Goal: Ask a question

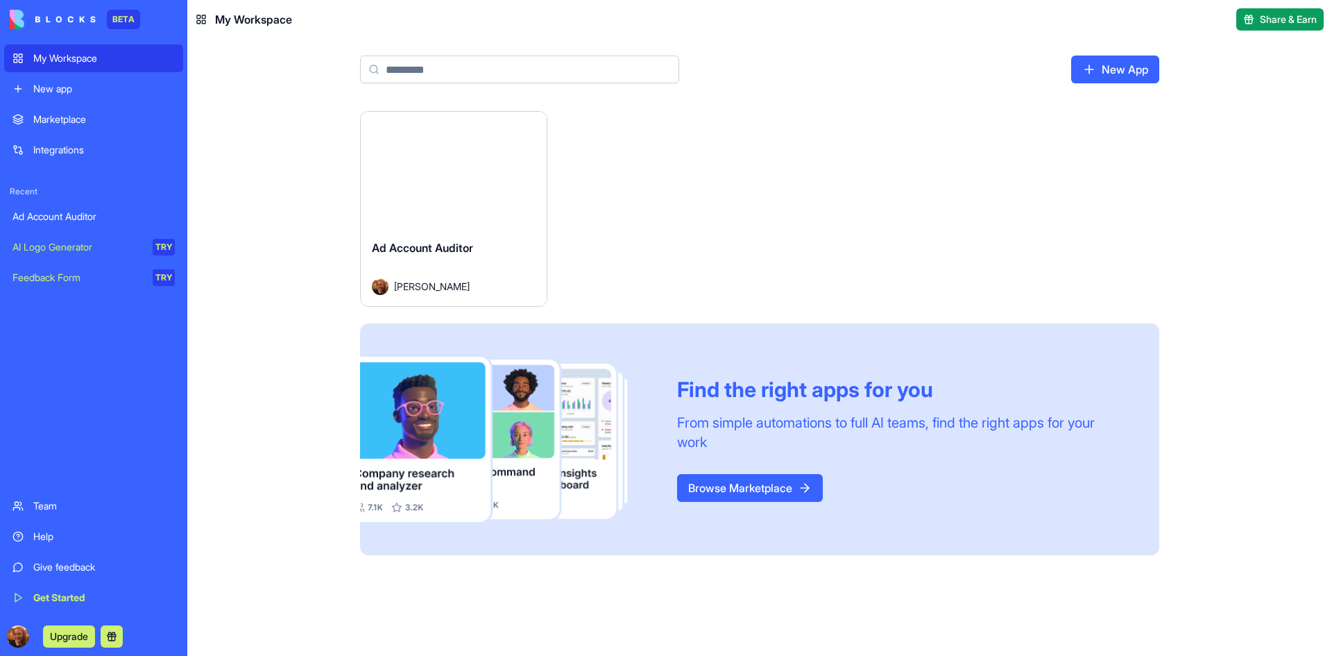
click at [42, 155] on div "Integrations" at bounding box center [104, 150] width 142 height 14
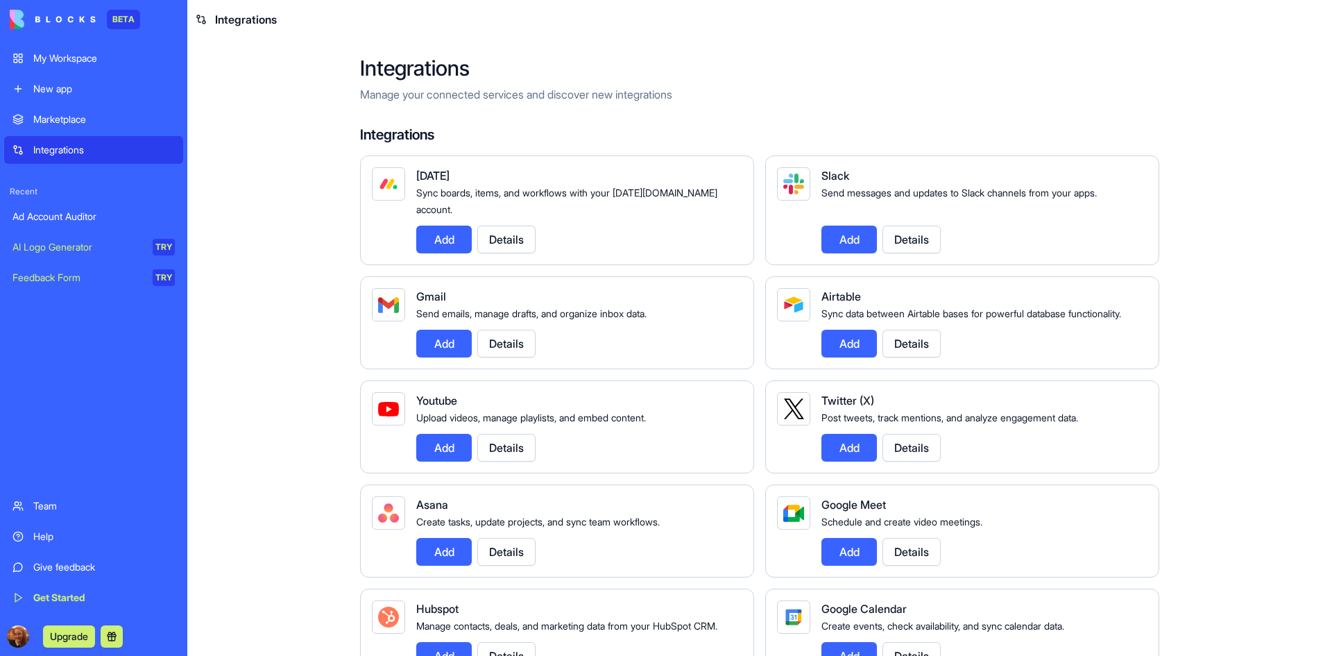
click at [20, 594] on link "Get Started" at bounding box center [93, 598] width 179 height 28
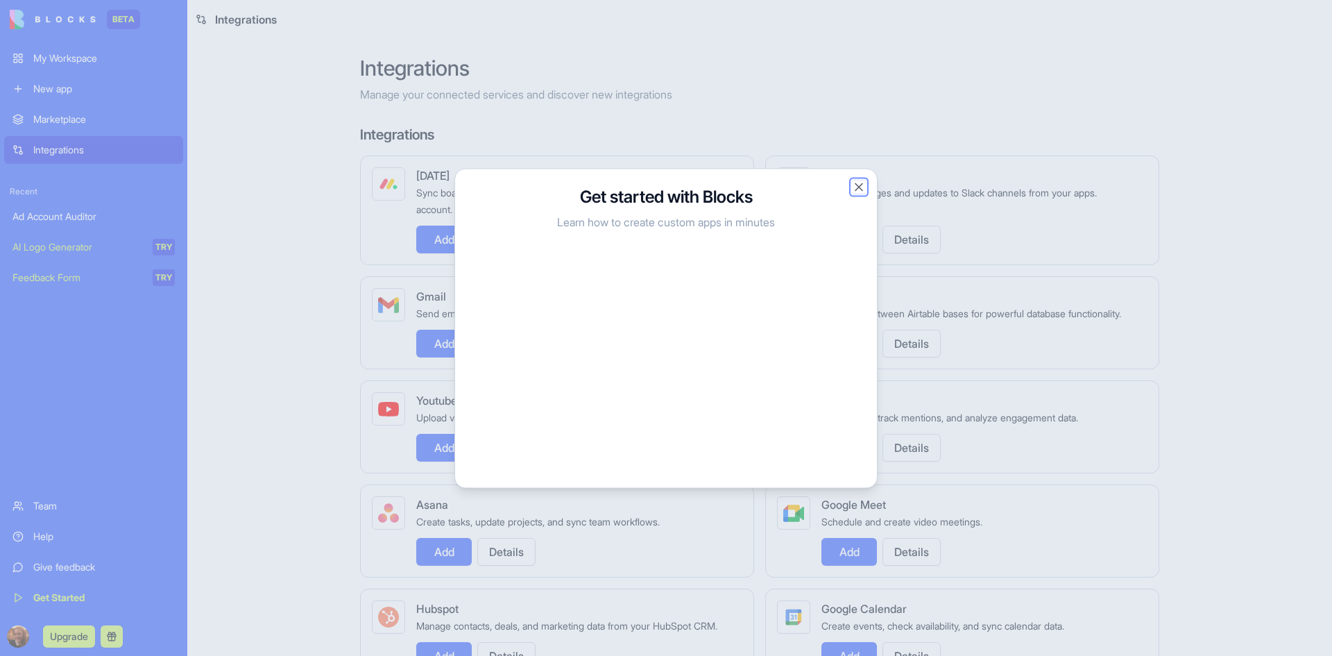
click at [852, 189] on button "Close" at bounding box center [859, 187] width 14 height 14
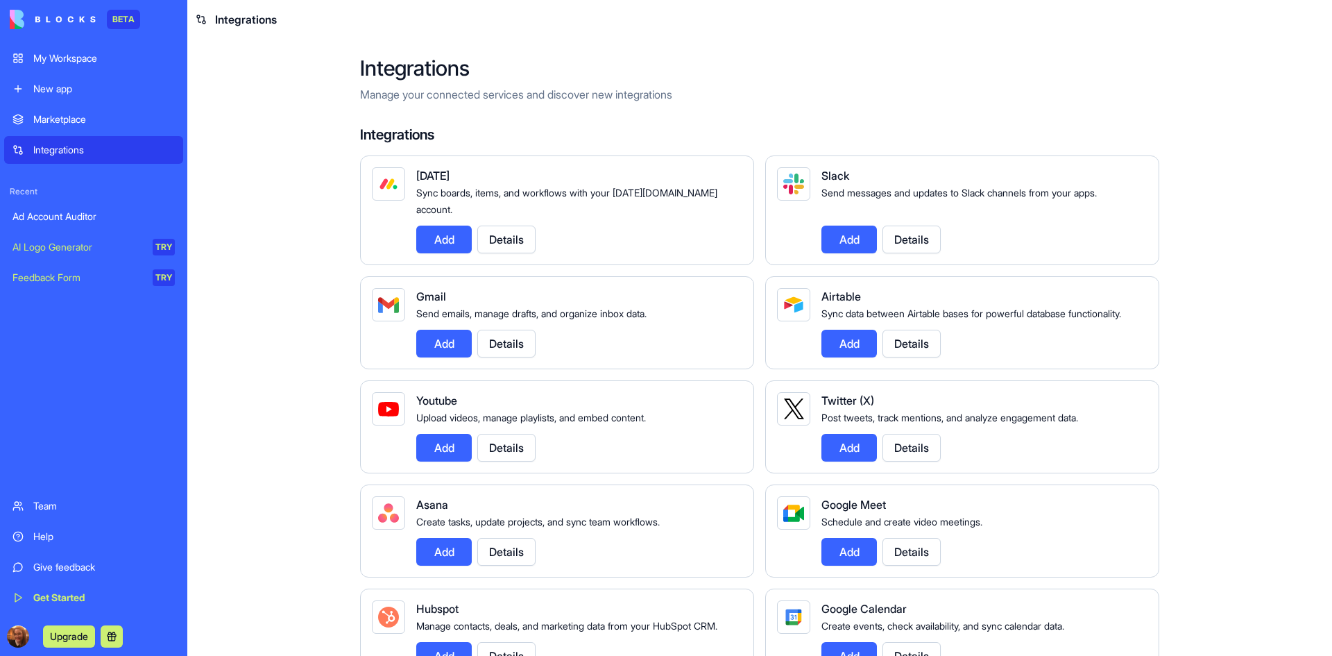
click at [77, 534] on div "Help" at bounding box center [104, 536] width 142 height 14
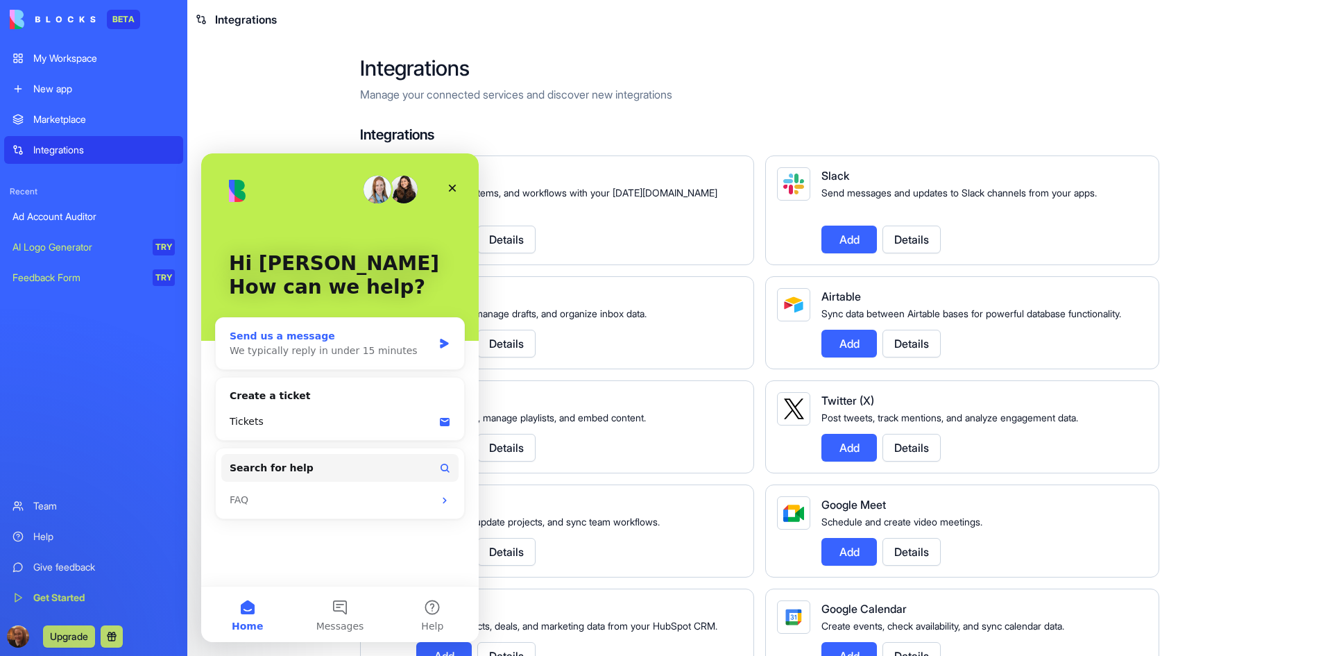
click at [447, 338] on icon "Intercom messenger" at bounding box center [445, 343] width 12 height 11
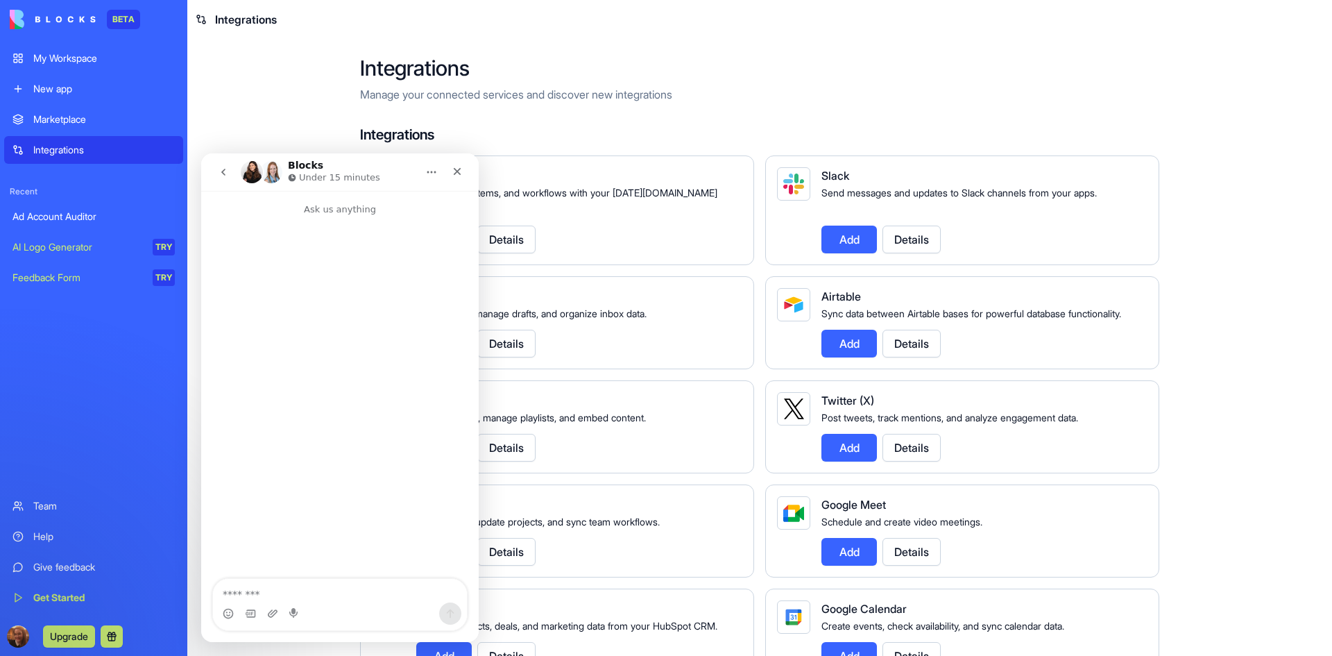
click at [314, 593] on textarea "Message…" at bounding box center [340, 591] width 254 height 24
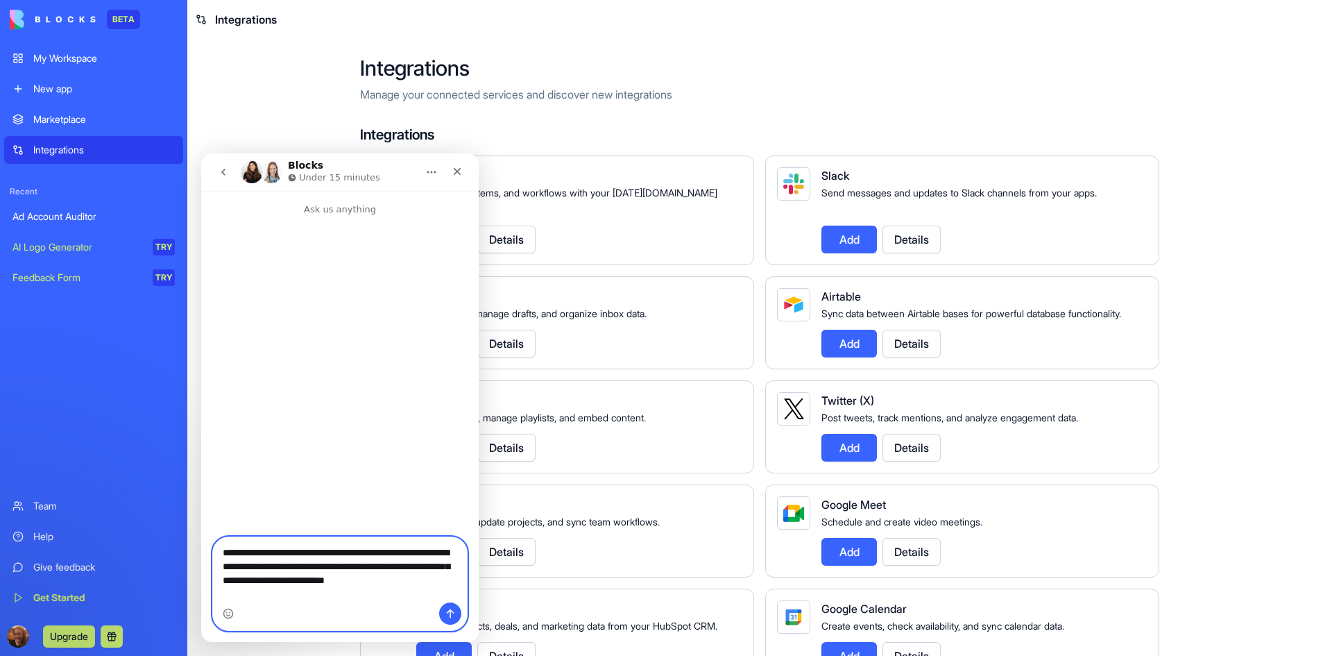
type textarea "**********"
